Goal: Book appointment/travel/reservation

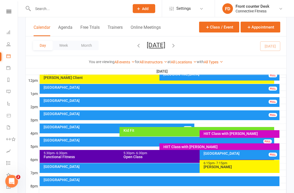
scroll to position [204, 0]
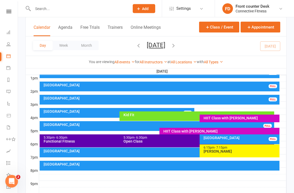
click at [171, 45] on span "[DATE] [DATE] Sun Mon Tue Wed Thu Fri Sat 27 28 29 30 31 01 02 03 04 05 06 07 0…" at bounding box center [155, 46] width 29 height 9
click at [176, 45] on icon "button" at bounding box center [174, 46] width 6 height 6
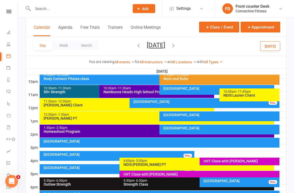
scroll to position [153, 0]
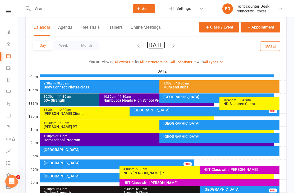
click at [267, 126] on div "[GEOGRAPHIC_DATA]" at bounding box center [219, 125] width 120 height 10
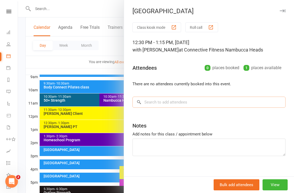
click at [245, 98] on input "search" at bounding box center [208, 102] width 153 height 11
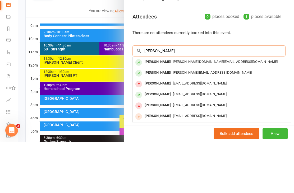
type input "[PERSON_NAME]"
click at [210, 120] on div "[PERSON_NAME][EMAIL_ADDRESS][DOMAIN_NAME]" at bounding box center [212, 124] width 154 height 8
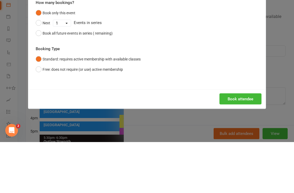
scroll to position [204, 0]
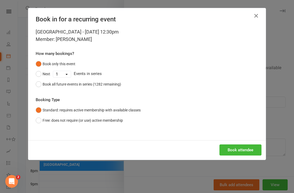
click at [250, 151] on button "Book attendee" at bounding box center [240, 150] width 42 height 11
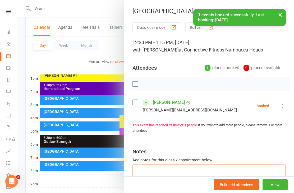
click at [196, 171] on textarea at bounding box center [208, 173] width 153 height 17
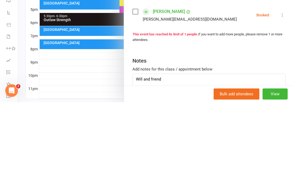
scroll to position [234, 0]
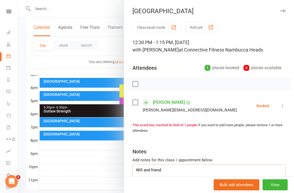
type textarea "Will and friend"
click at [285, 11] on icon "button" at bounding box center [283, 10] width 6 height 3
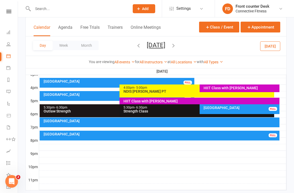
click at [202, 46] on div "Day Week Month [DATE] [DATE] Sun Mon Tue Wed Thu Fri Sat 27 28 29 30 31 01 02 0…" at bounding box center [156, 45] width 261 height 19
click at [176, 42] on button "button" at bounding box center [174, 46] width 6 height 9
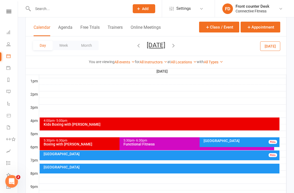
scroll to position [201, 0]
click at [176, 42] on button "button" at bounding box center [174, 46] width 6 height 9
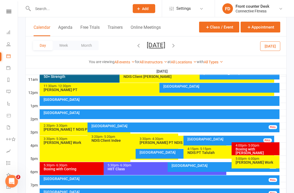
scroll to position [157, 0]
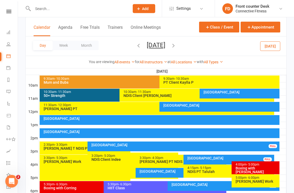
click at [249, 119] on div "[GEOGRAPHIC_DATA]" at bounding box center [160, 119] width 235 height 4
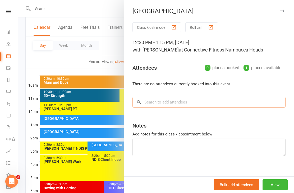
click at [199, 104] on input "search" at bounding box center [208, 102] width 153 height 11
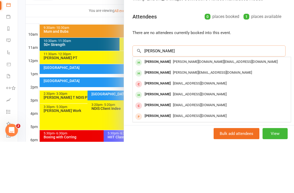
type input "[PERSON_NAME]"
click at [203, 122] on span "[PERSON_NAME][EMAIL_ADDRESS][DOMAIN_NAME]" at bounding box center [212, 124] width 79 height 4
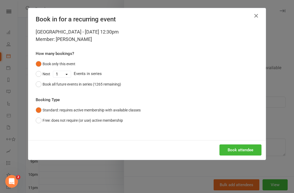
scroll to position [234, 0]
click at [254, 146] on button "Book attendee" at bounding box center [240, 150] width 42 height 11
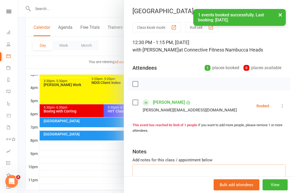
click at [208, 172] on textarea at bounding box center [208, 173] width 153 height 17
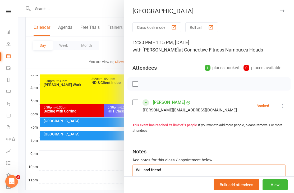
type textarea "Will and friend"
click at [285, 11] on icon "button" at bounding box center [283, 10] width 6 height 3
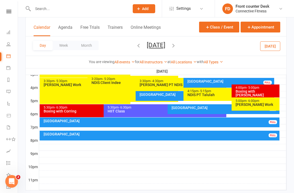
click at [176, 47] on icon "button" at bounding box center [174, 46] width 6 height 6
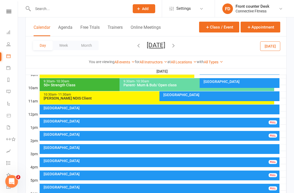
scroll to position [155, 0]
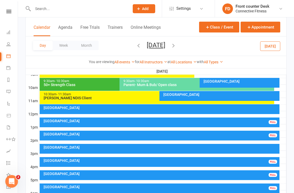
click at [256, 109] on div "[GEOGRAPHIC_DATA]" at bounding box center [160, 108] width 235 height 4
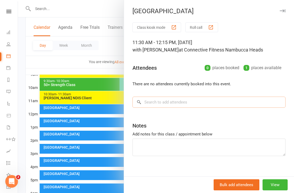
click at [200, 103] on input "search" at bounding box center [208, 102] width 153 height 11
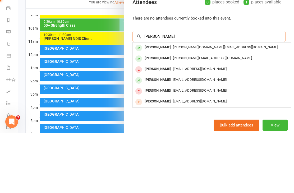
scroll to position [6, 0]
type input "[PERSON_NAME]"
click at [220, 114] on div "[PERSON_NAME][EMAIL_ADDRESS][DOMAIN_NAME]" at bounding box center [212, 118] width 154 height 8
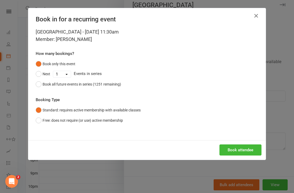
click at [247, 149] on button "Book attendee" at bounding box center [240, 150] width 42 height 11
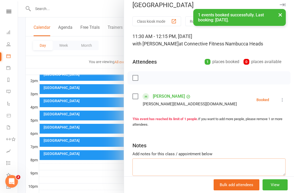
click at [231, 165] on textarea at bounding box center [208, 167] width 153 height 17
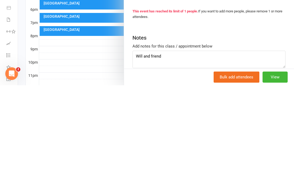
scroll to position [251, 0]
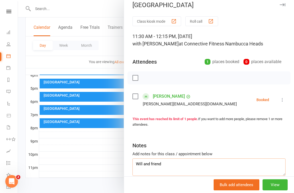
type textarea "Will and friend"
click at [283, 6] on icon "button" at bounding box center [283, 4] width 6 height 3
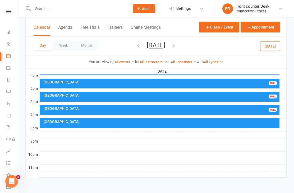
click at [176, 43] on icon "button" at bounding box center [174, 46] width 6 height 6
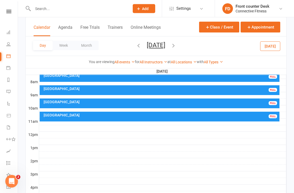
scroll to position [134, 0]
click at [247, 132] on div at bounding box center [162, 135] width 247 height 6
click at [247, 125] on button "Add Event" at bounding box center [244, 126] width 18 height 6
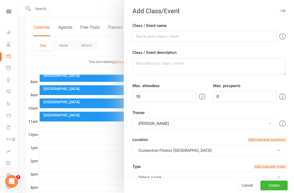
checkbox input "true"
click at [285, 13] on button "button" at bounding box center [282, 11] width 6 height 6
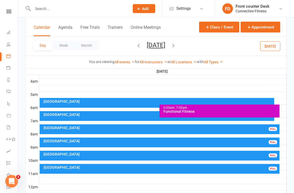
scroll to position [68, 0]
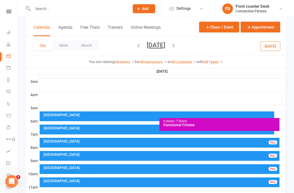
click at [136, 49] on button "button" at bounding box center [139, 46] width 6 height 9
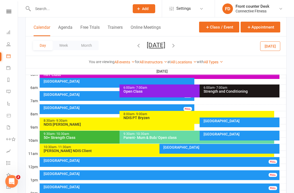
scroll to position [113, 0]
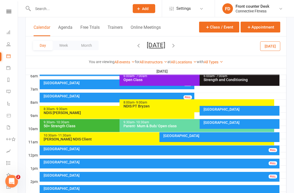
click at [237, 150] on div "[GEOGRAPHIC_DATA]" at bounding box center [160, 150] width 235 height 4
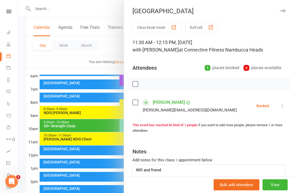
click at [282, 12] on button "button" at bounding box center [282, 11] width 6 height 6
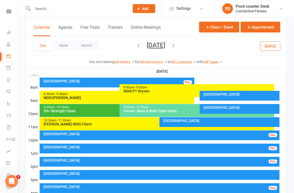
click at [136, 47] on icon "button" at bounding box center [139, 46] width 6 height 6
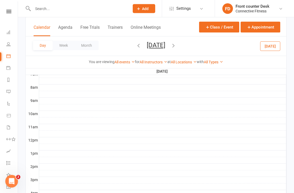
scroll to position [129, 0]
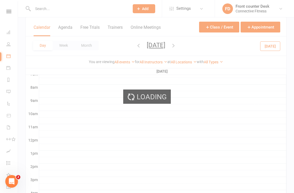
click at [136, 49] on button "button" at bounding box center [139, 46] width 6 height 9
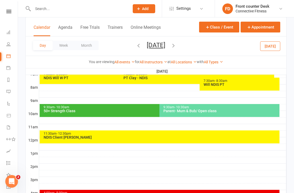
click at [136, 48] on icon "button" at bounding box center [139, 46] width 6 height 6
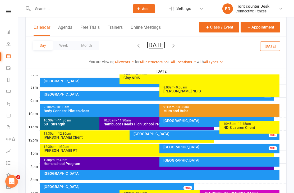
click at [136, 48] on icon "button" at bounding box center [139, 46] width 6 height 6
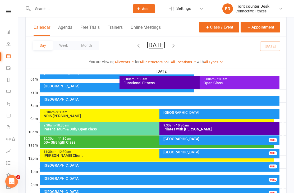
scroll to position [110, 0]
click at [253, 166] on div "[GEOGRAPHIC_DATA]" at bounding box center [160, 166] width 235 height 4
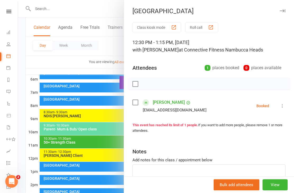
click at [284, 11] on icon "button" at bounding box center [283, 10] width 6 height 3
